Goal: Transaction & Acquisition: Purchase product/service

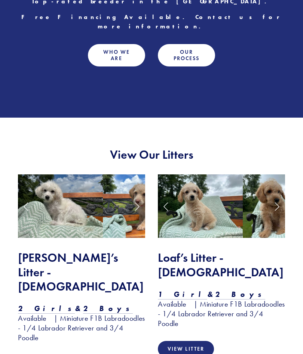
scroll to position [447, 0]
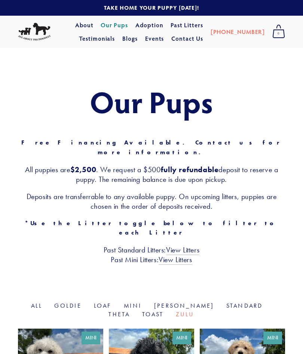
click at [135, 25] on link "Adoption" at bounding box center [149, 24] width 28 height 13
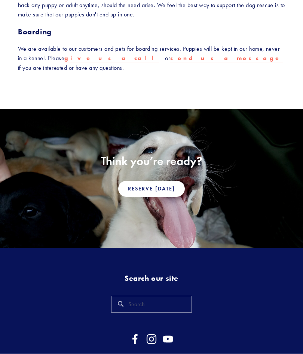
scroll to position [551, 0]
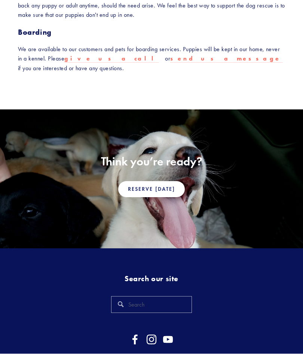
click at [151, 182] on link "Reserve [DATE]" at bounding box center [151, 190] width 67 height 16
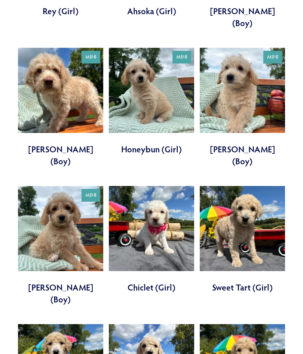
scroll to position [419, 0]
click at [164, 192] on link at bounding box center [151, 240] width 85 height 108
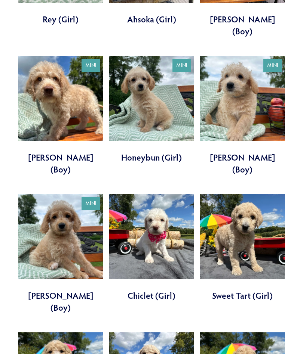
scroll to position [411, 0]
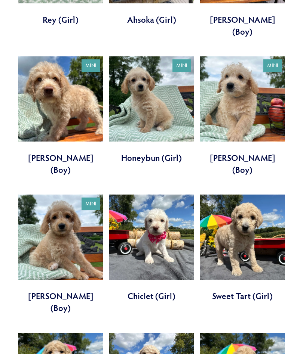
click at [252, 205] on link at bounding box center [242, 249] width 85 height 108
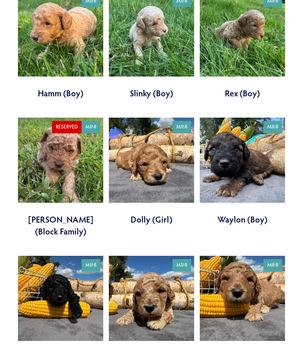
scroll to position [1155, 0]
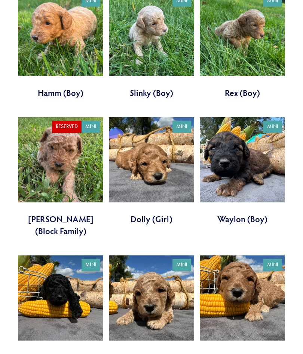
click at [160, 118] on link at bounding box center [151, 172] width 85 height 108
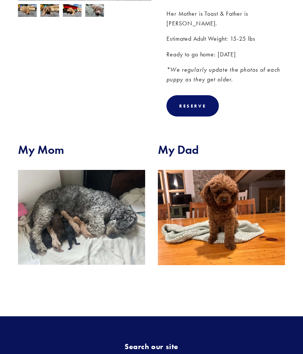
scroll to position [201, 0]
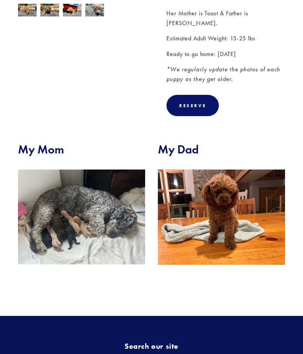
click at [97, 228] on img at bounding box center [81, 217] width 127 height 95
click at [241, 218] on img at bounding box center [221, 217] width 127 height 95
